Goal: Find specific page/section: Find specific page/section

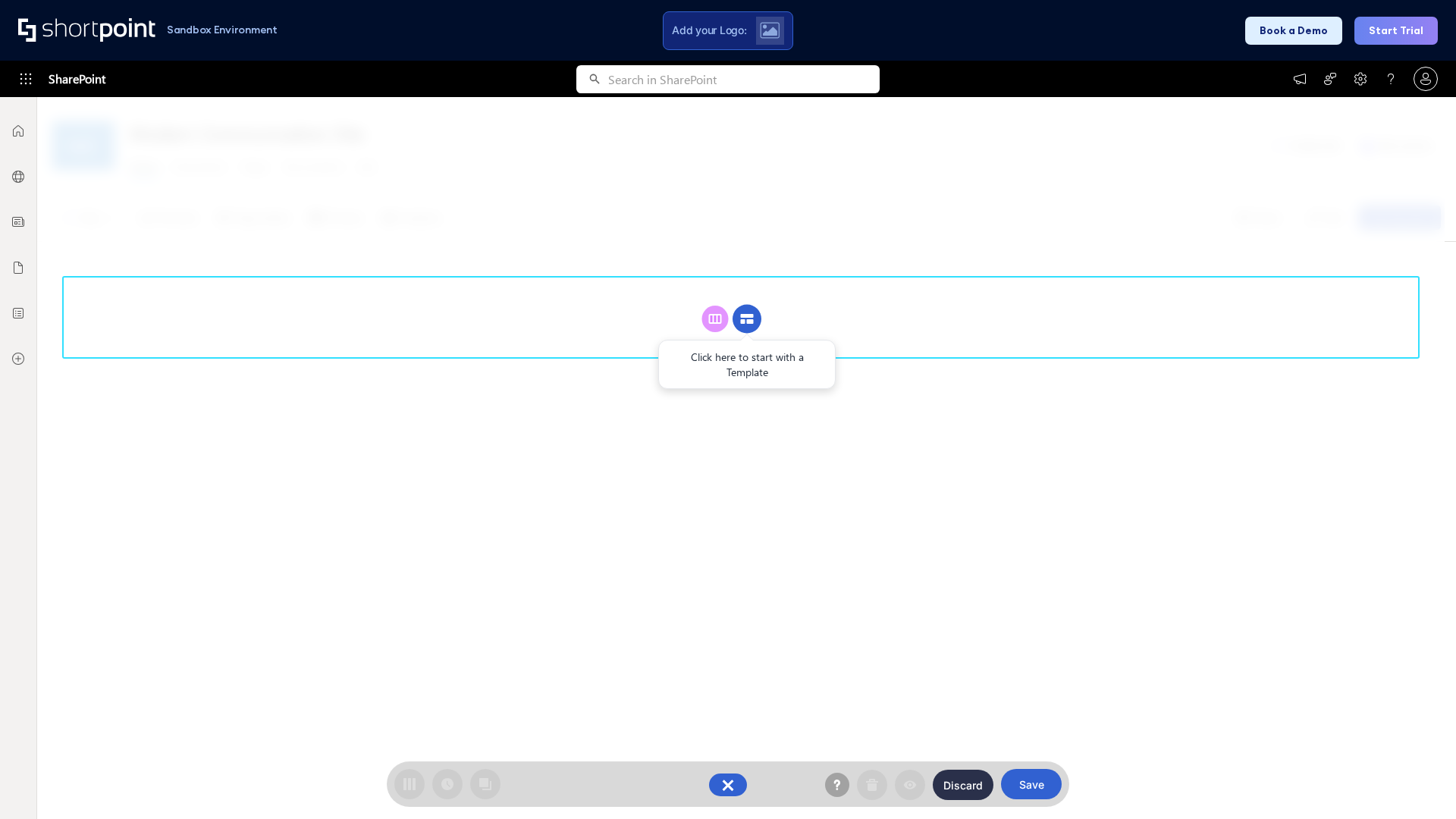
click at [747, 319] on circle at bounding box center [747, 319] width 29 height 29
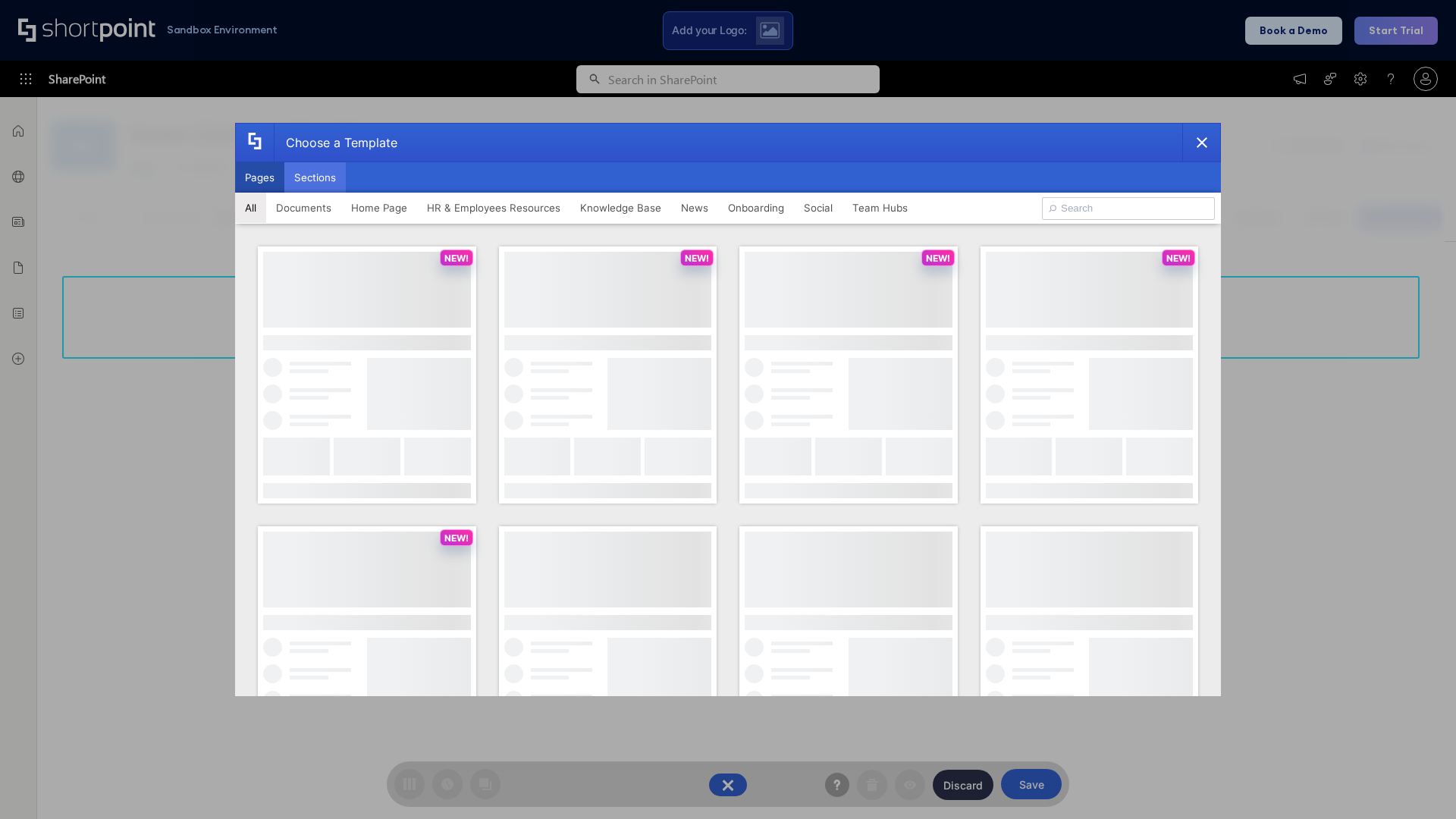
click at [315, 177] on button "Sections" at bounding box center [315, 177] width 62 height 30
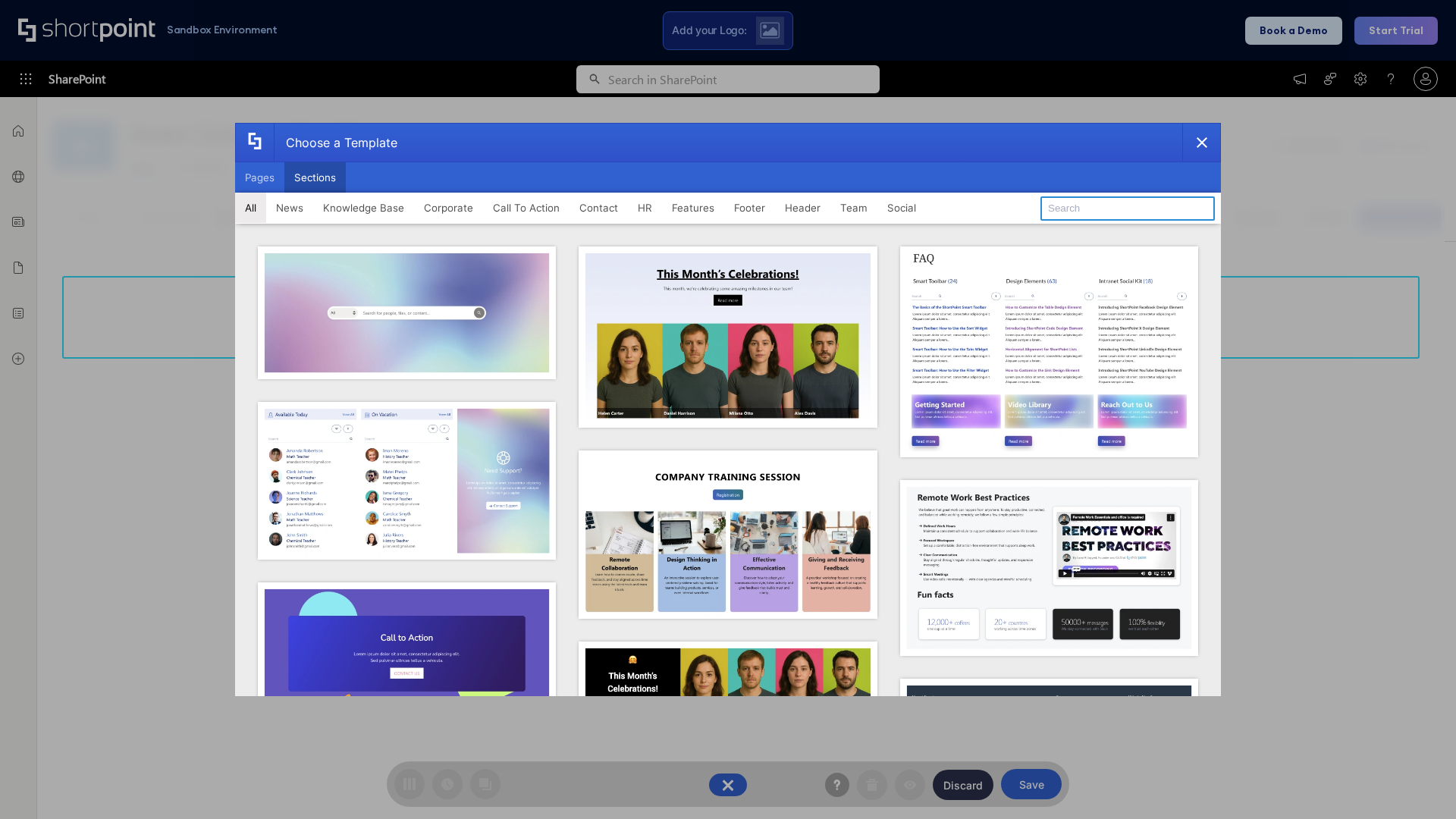
type input "Company News"
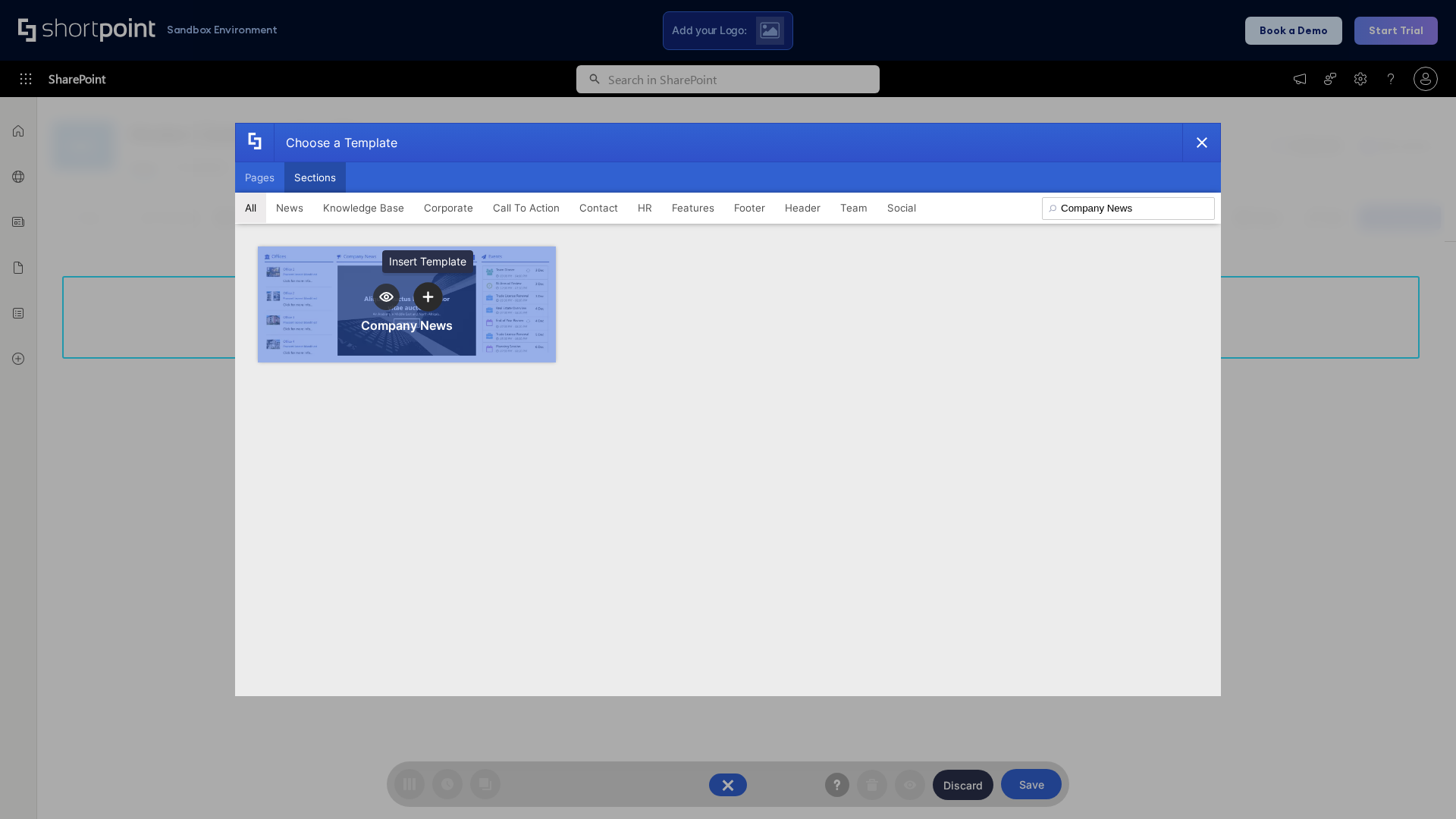
click at [428, 297] on icon "template selector" at bounding box center [428, 297] width 11 height 11
